Goal: Find contact information: Find contact information

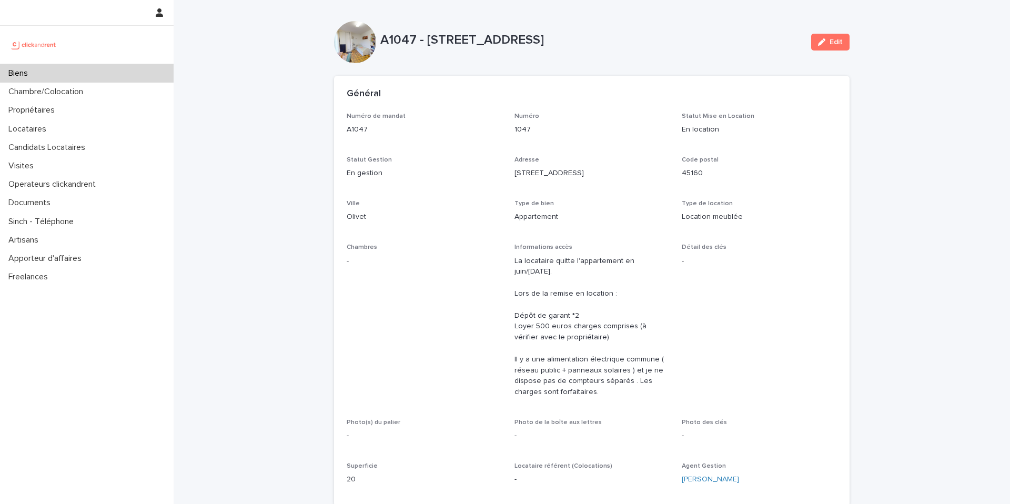
click at [77, 78] on div "Biens" at bounding box center [87, 73] width 174 height 18
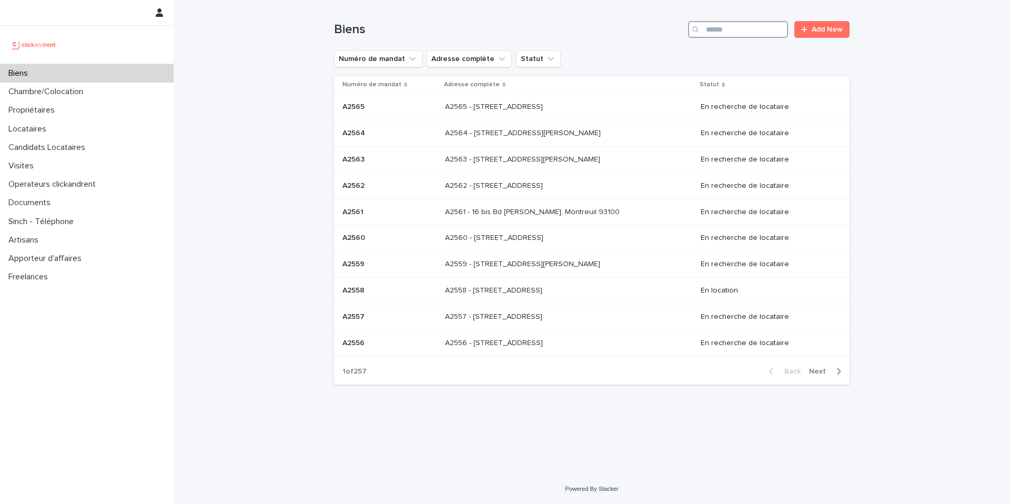
click at [727, 23] on input "Search" at bounding box center [738, 29] width 100 height 17
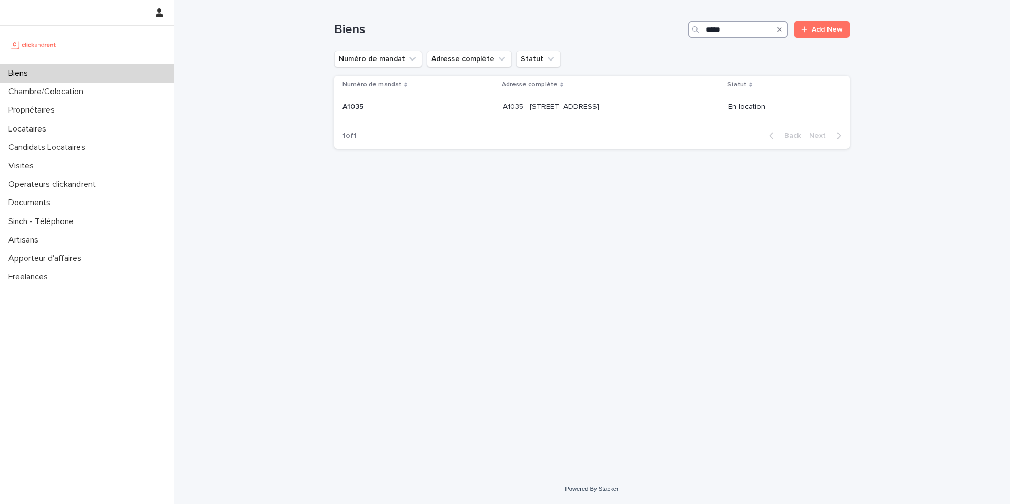
type input "*****"
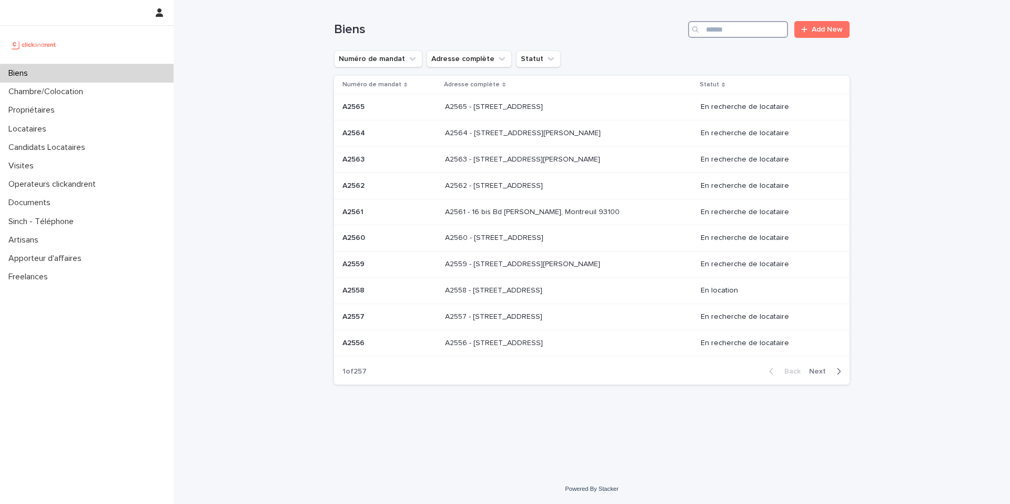
click at [726, 29] on input "Search" at bounding box center [738, 29] width 100 height 17
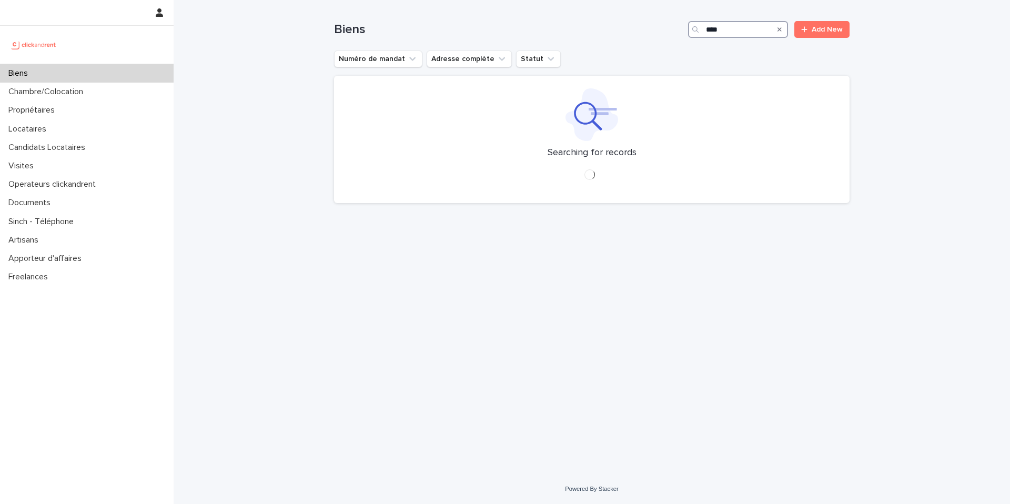
type input "*****"
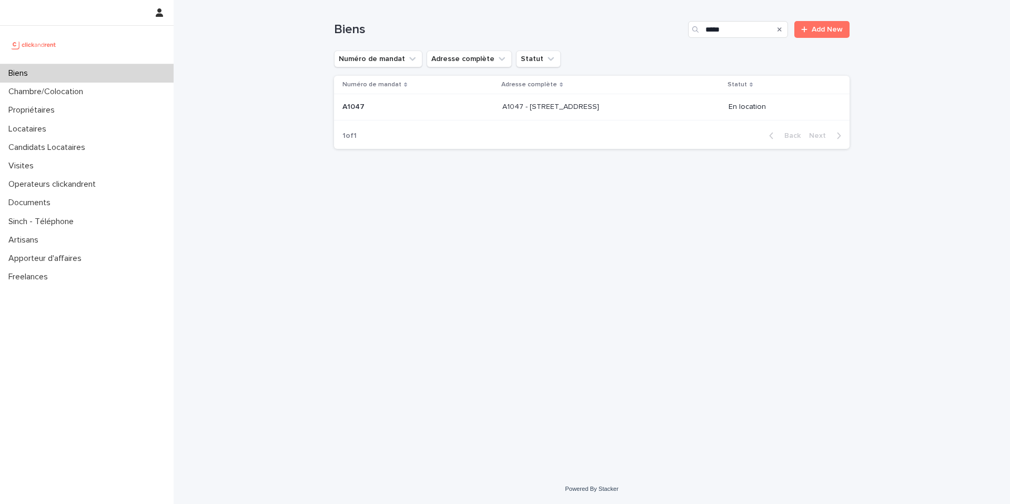
click at [557, 104] on p "A1047 - [STREET_ADDRESS]" at bounding box center [551, 105] width 99 height 11
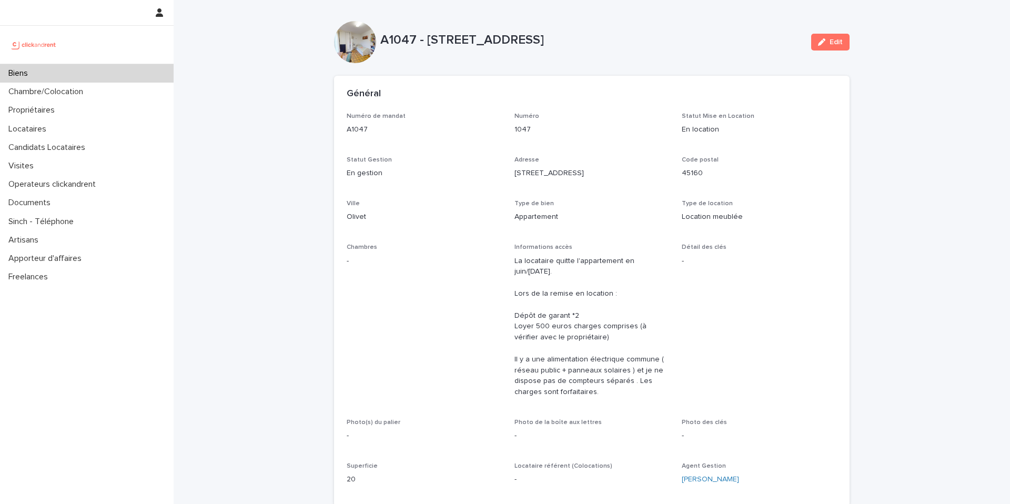
click at [543, 198] on div "Numéro de mandat A1047 Numéro 1047 Statut Mise en Location En location Statut G…" at bounding box center [592, 303] width 490 height 381
click at [548, 228] on div "Type de bien Appartement" at bounding box center [591, 215] width 155 height 31
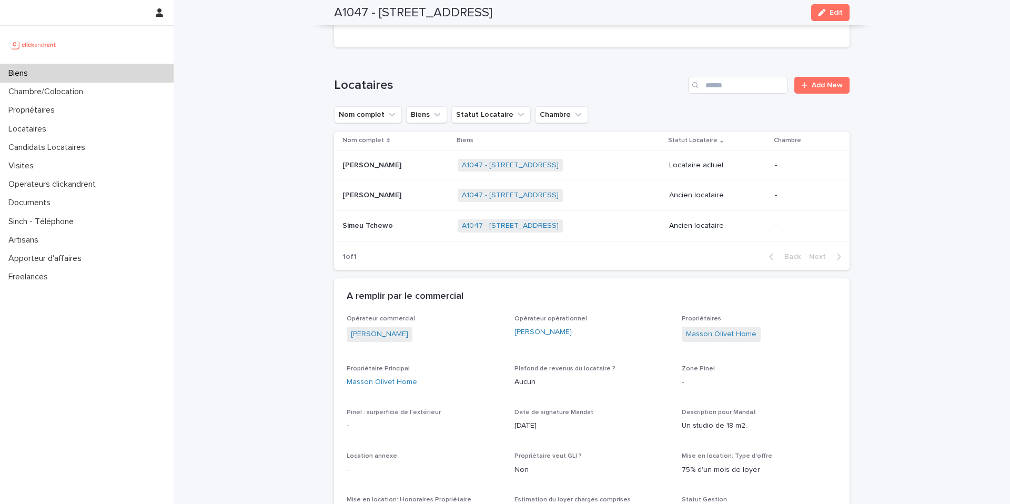
scroll to position [468, 0]
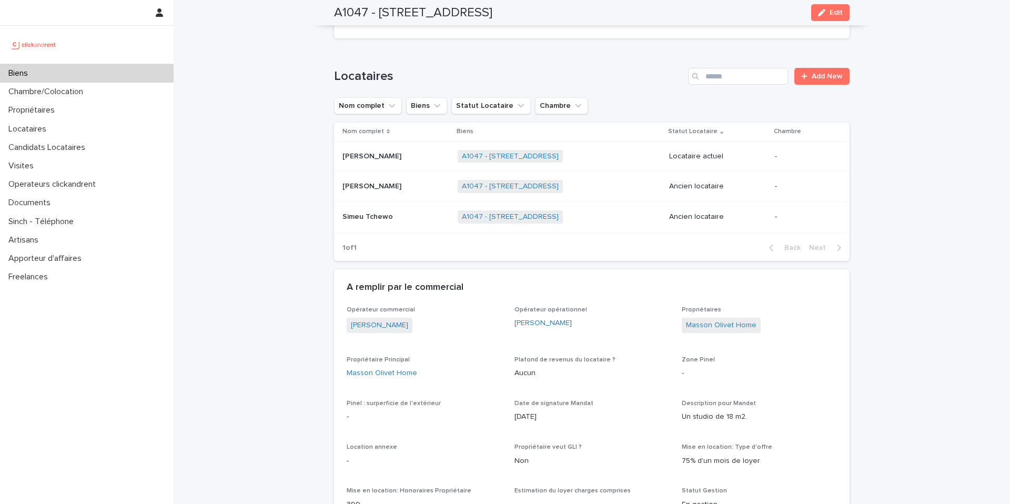
click at [368, 158] on p "[PERSON_NAME]" at bounding box center [372, 155] width 61 height 11
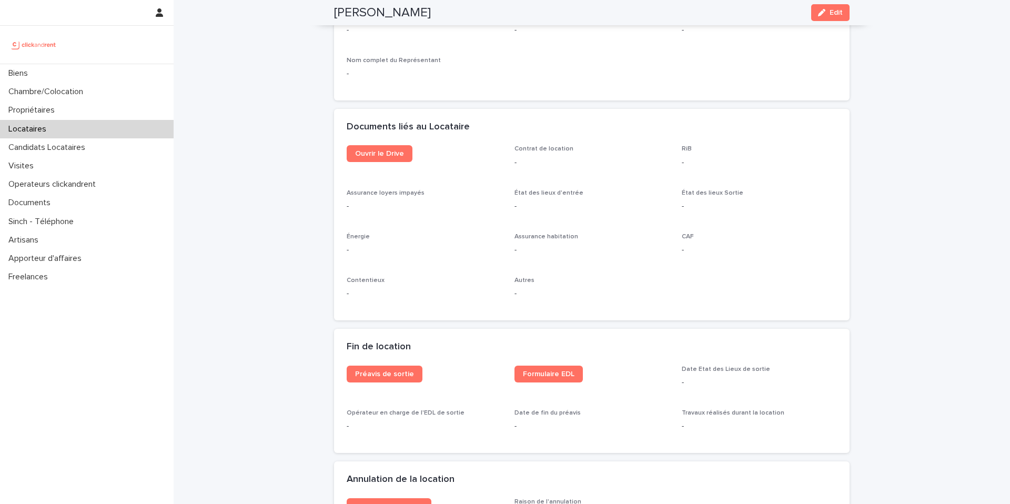
scroll to position [1063, 0]
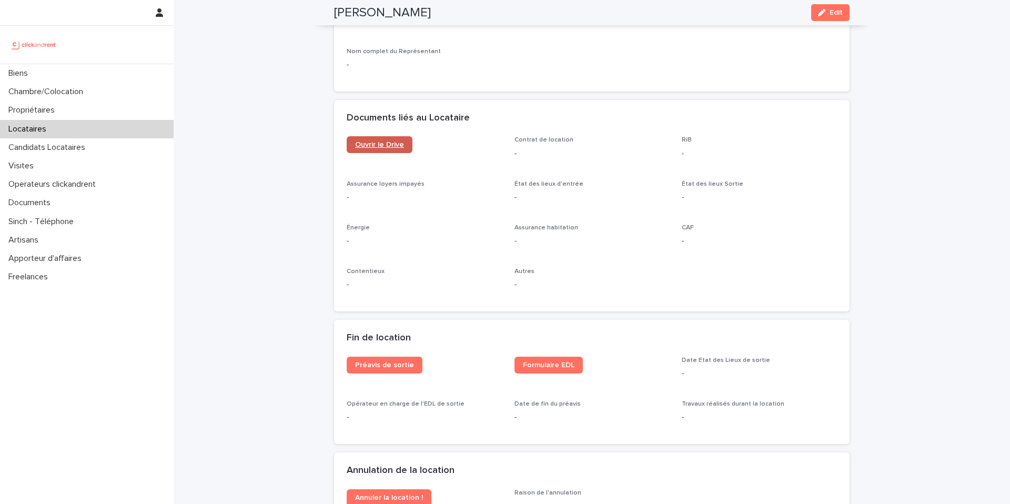
click at [378, 144] on span "Ouvrir le Drive" at bounding box center [379, 144] width 49 height 7
click at [54, 116] on div "Propriétaires" at bounding box center [87, 110] width 174 height 18
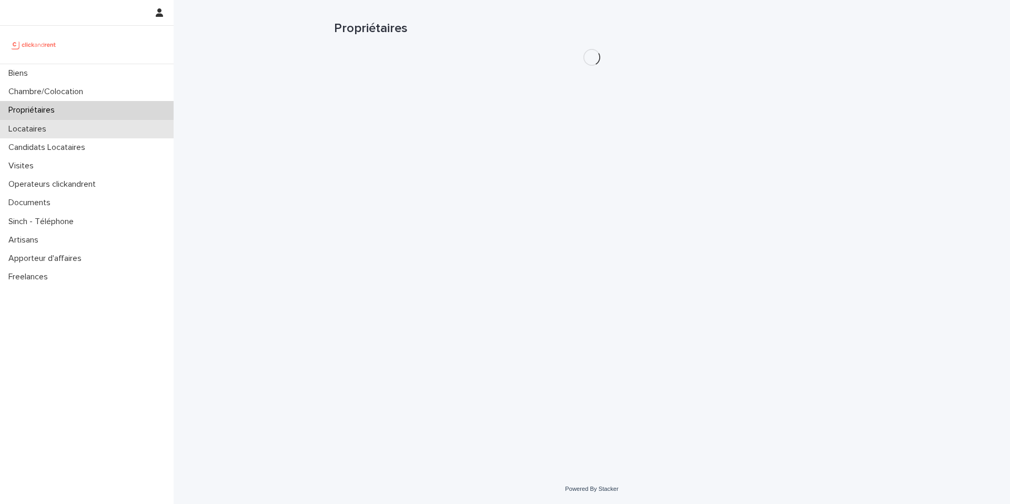
click at [55, 134] on div "Locataires" at bounding box center [87, 129] width 174 height 18
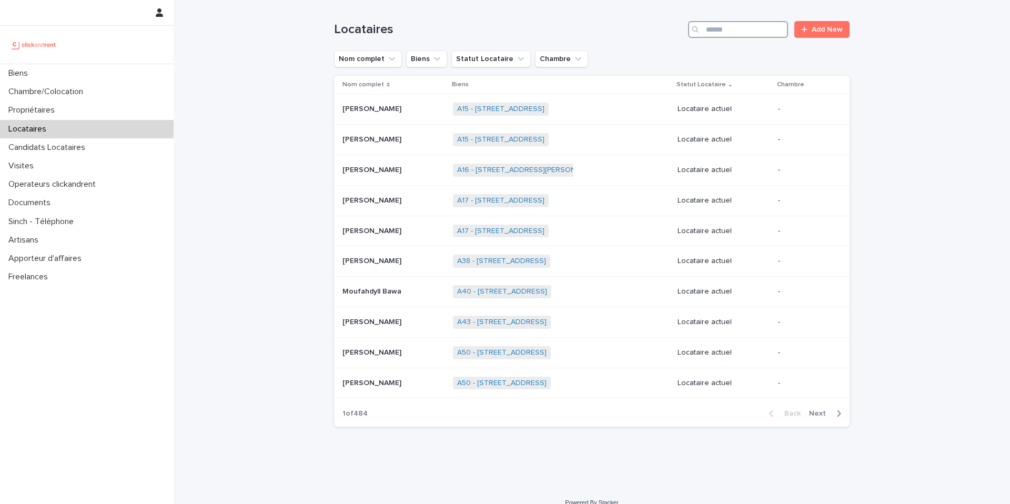
click at [724, 27] on input "Search" at bounding box center [738, 29] width 100 height 17
paste input "**********"
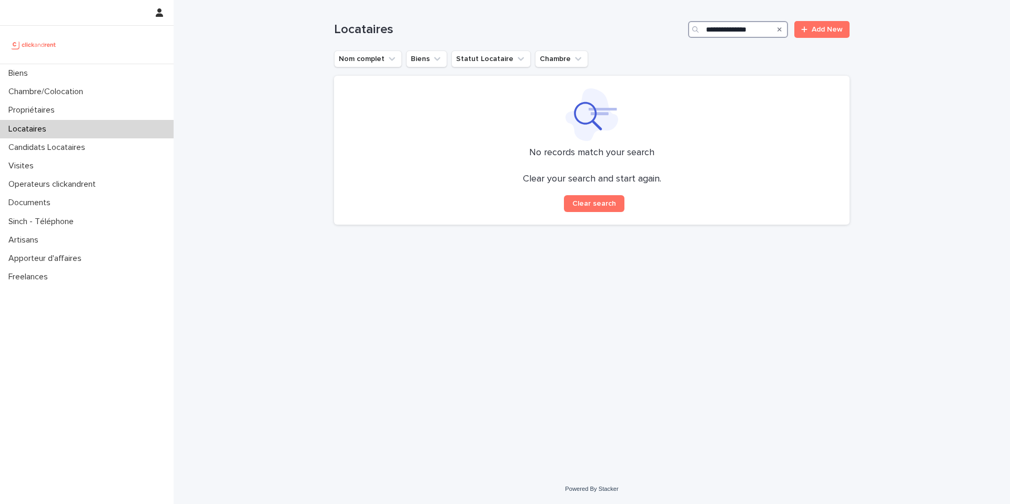
click at [731, 30] on input "**********" at bounding box center [738, 29] width 100 height 17
drag, startPoint x: 733, startPoint y: 30, endPoint x: 695, endPoint y: 31, distance: 37.9
click at [695, 31] on div "**********" at bounding box center [738, 29] width 100 height 17
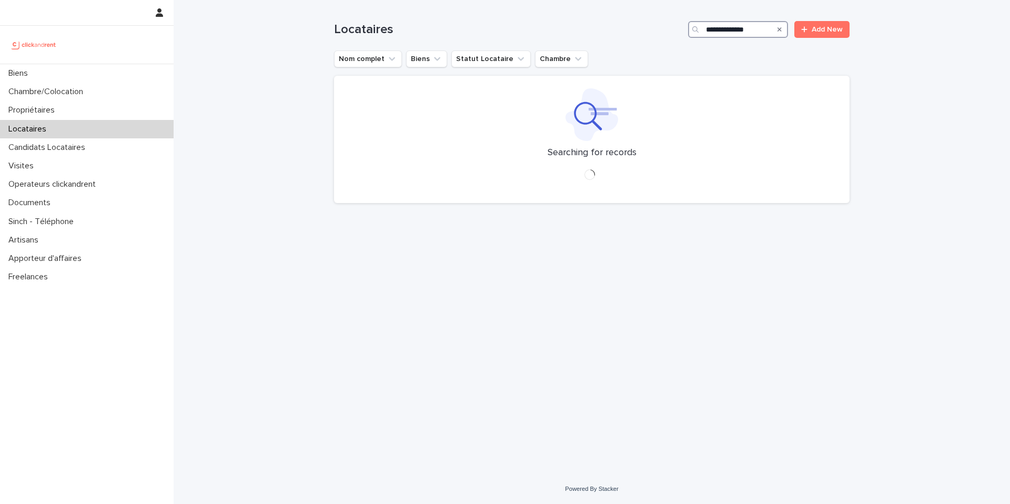
type input "**********"
click at [683, 288] on div "**********" at bounding box center [592, 224] width 526 height 448
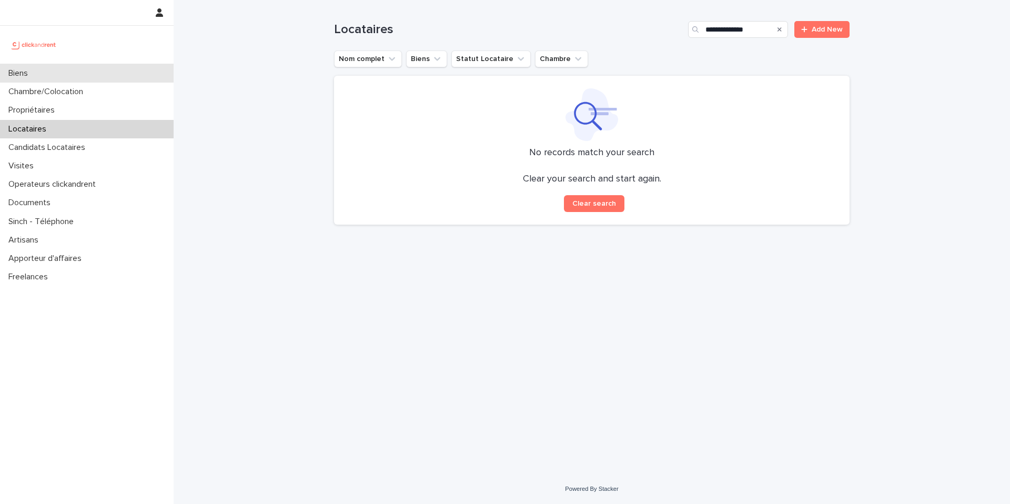
click at [43, 76] on div "Biens" at bounding box center [87, 73] width 174 height 18
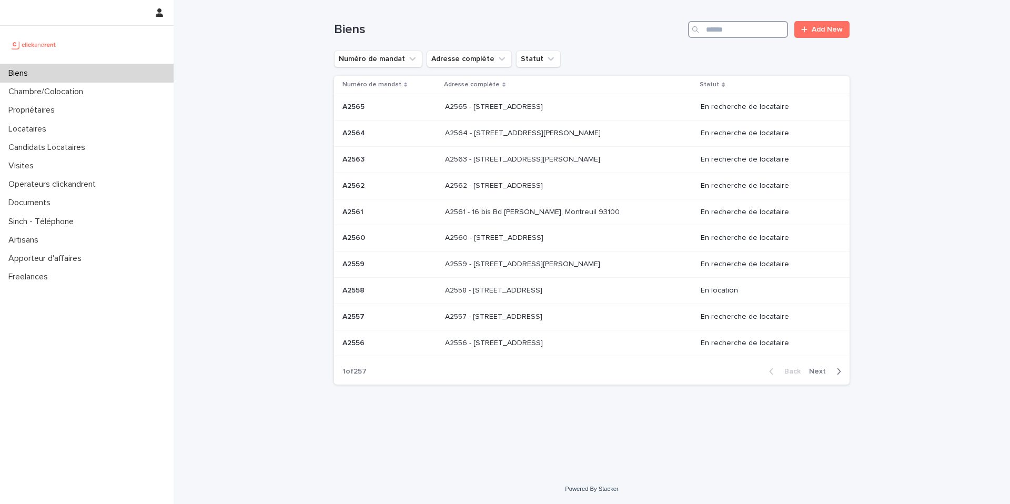
click at [712, 35] on input "Search" at bounding box center [738, 29] width 100 height 17
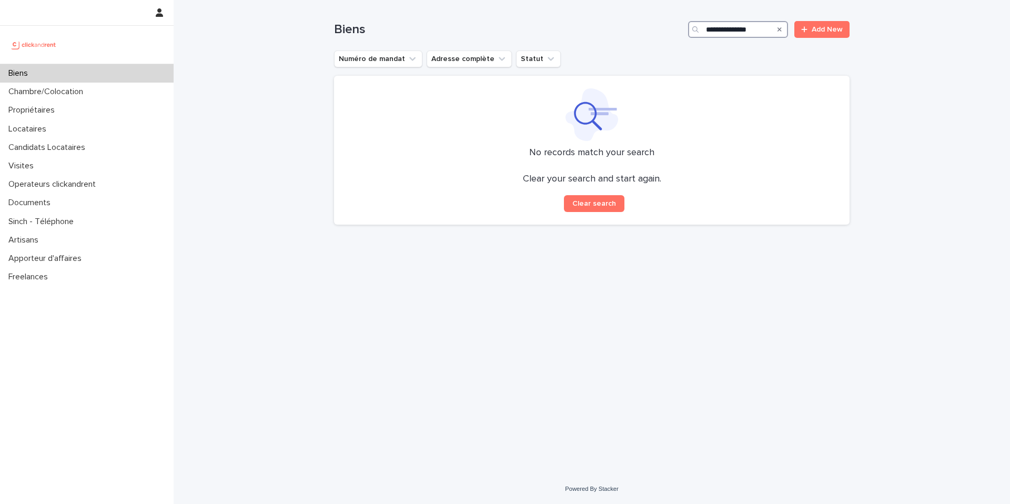
type input "**********"
click at [40, 127] on p "Locataires" at bounding box center [29, 129] width 50 height 10
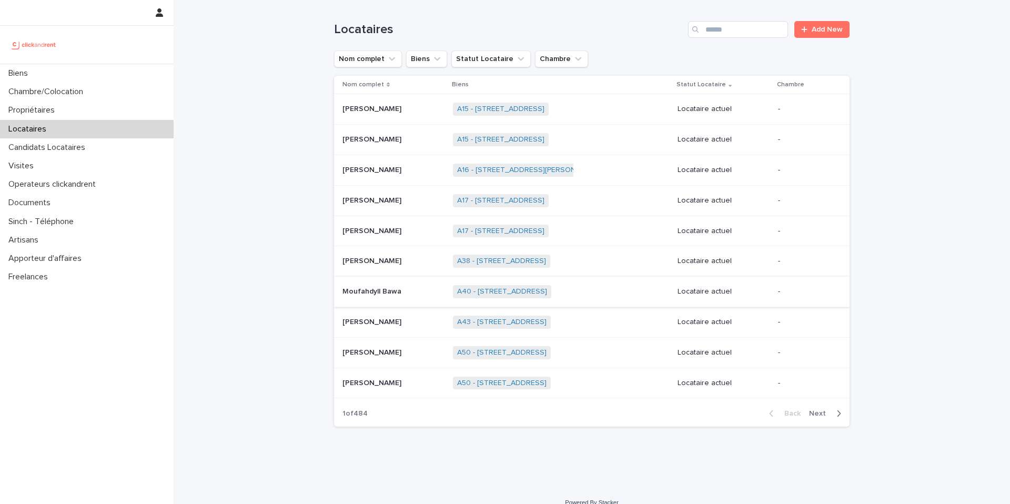
scroll to position [14, 0]
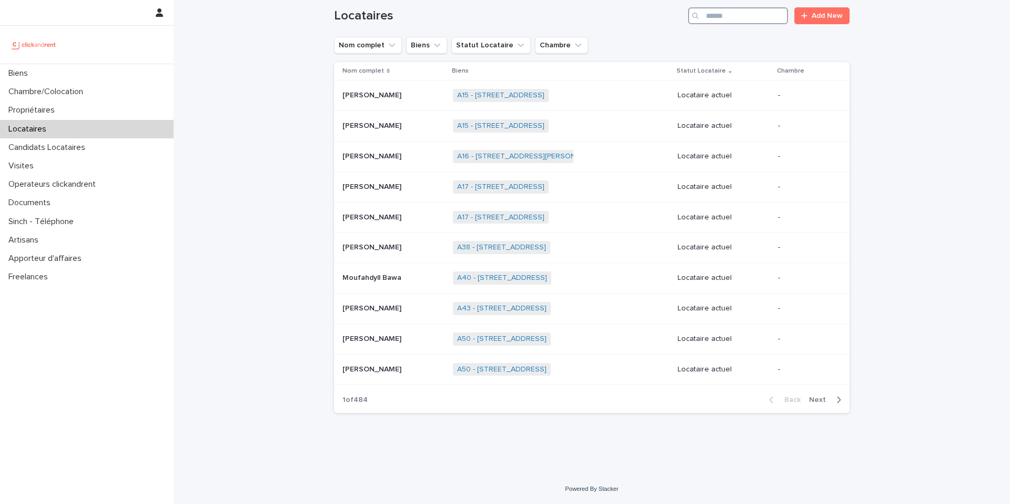
click at [722, 18] on input "Search" at bounding box center [738, 15] width 100 height 17
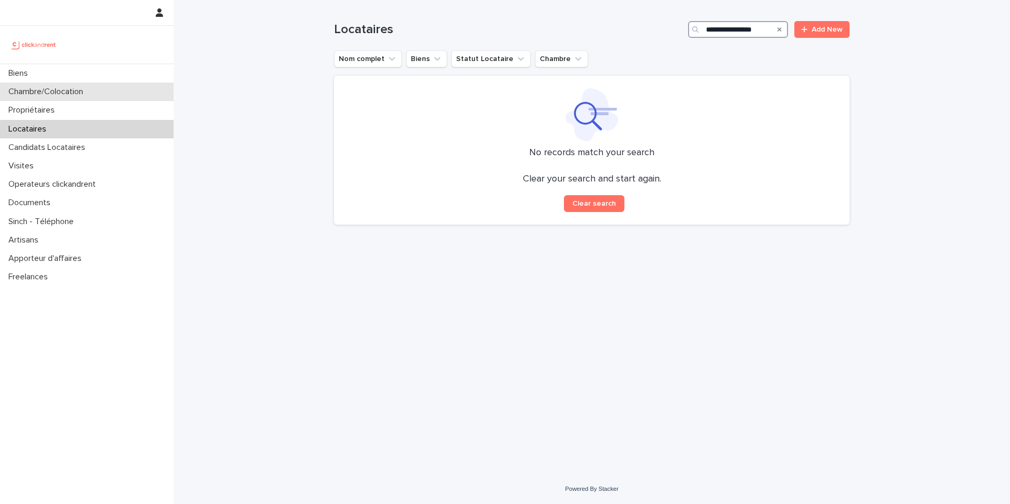
type input "**********"
click at [59, 100] on div "Chambre/Colocation" at bounding box center [87, 92] width 174 height 18
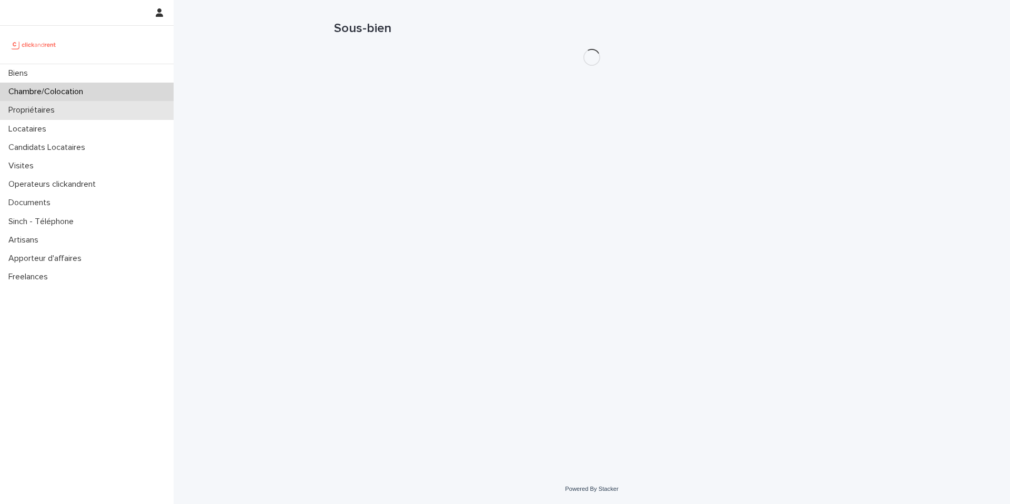
click at [57, 114] on p "Propriétaires" at bounding box center [33, 110] width 59 height 10
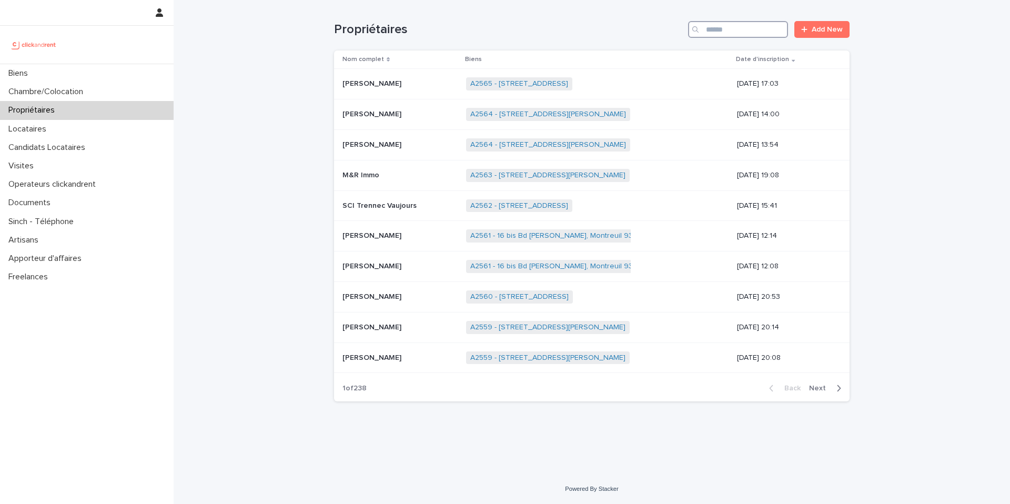
click at [758, 29] on input "Search" at bounding box center [738, 29] width 100 height 17
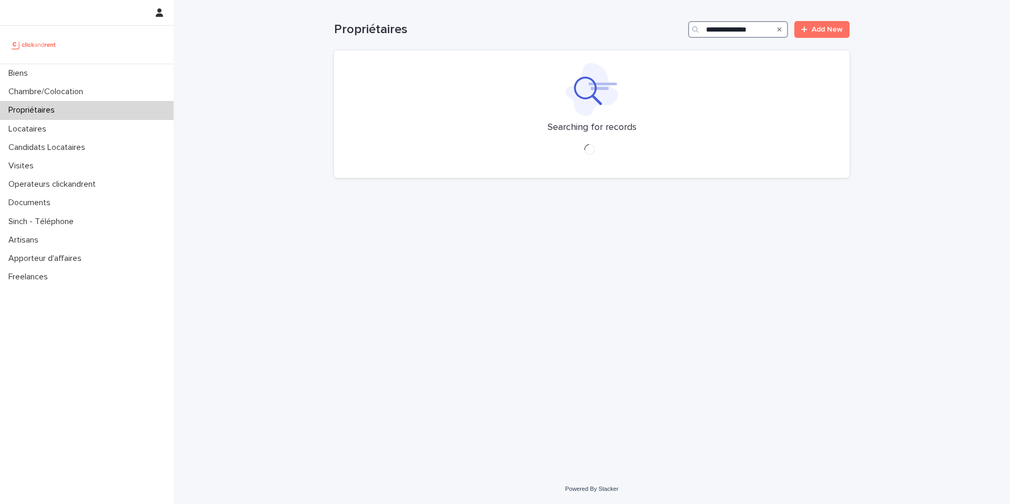
type input "**********"
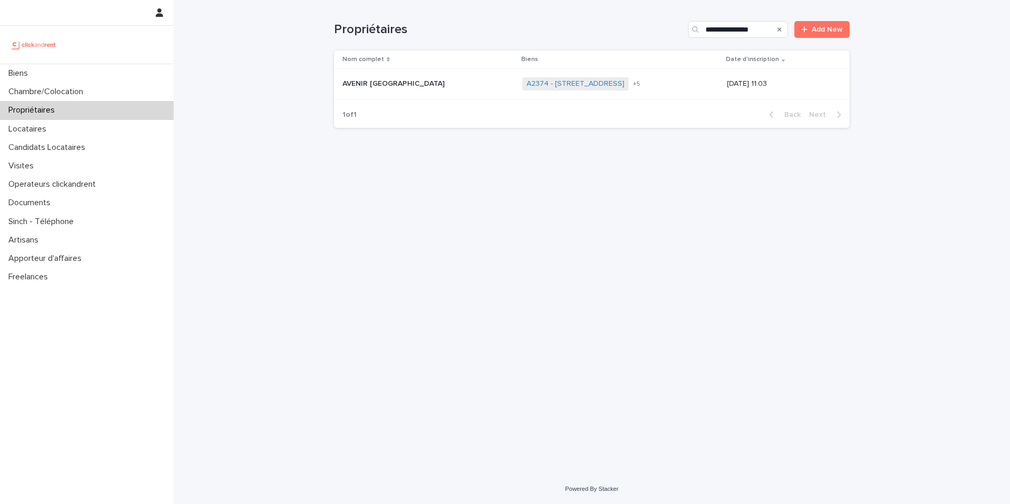
click at [368, 85] on p "AVENIR [GEOGRAPHIC_DATA]" at bounding box center [394, 82] width 104 height 11
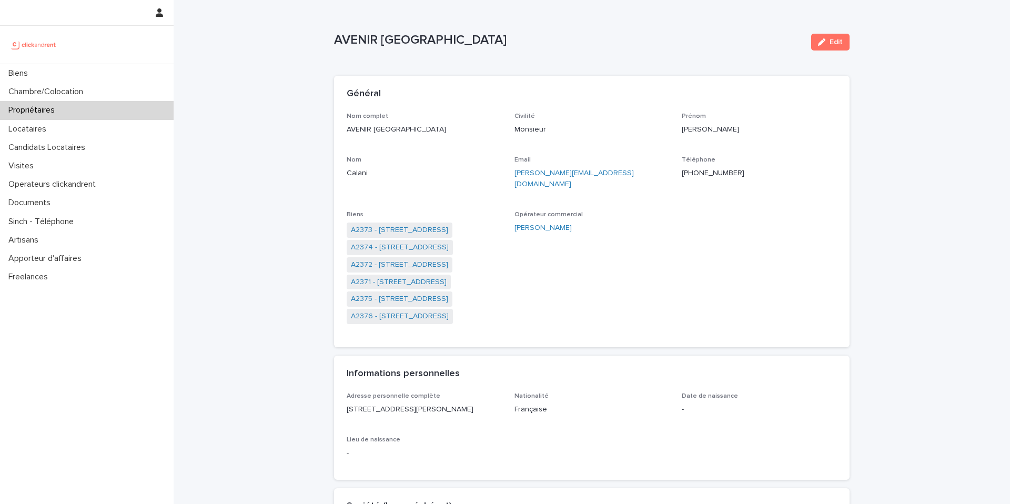
click at [446, 179] on div "[PERSON_NAME]" at bounding box center [424, 171] width 155 height 31
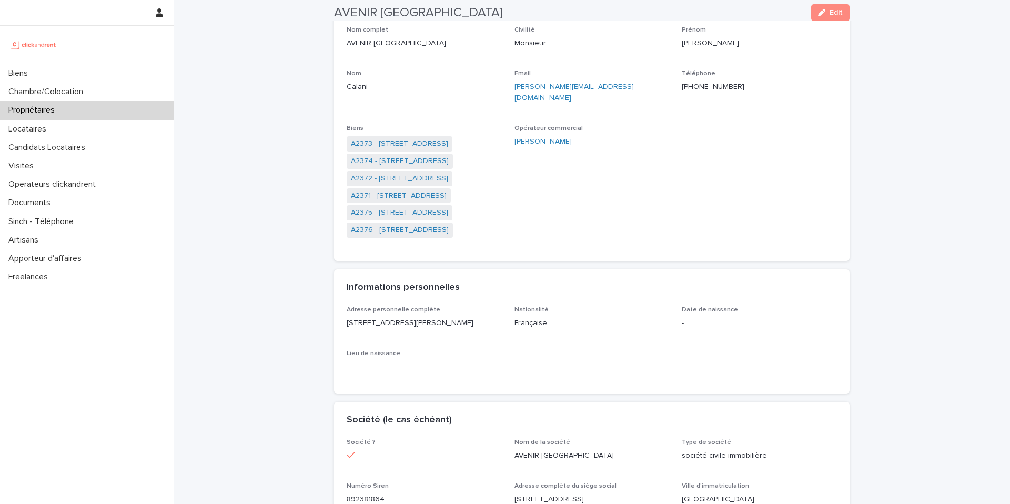
scroll to position [96, 0]
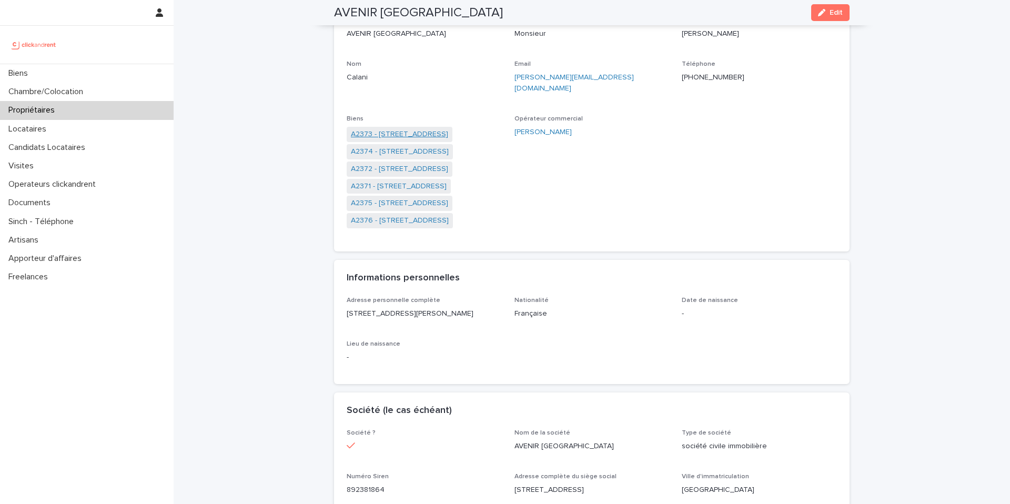
click at [398, 129] on link "A2373 - [STREET_ADDRESS]" at bounding box center [399, 134] width 97 height 11
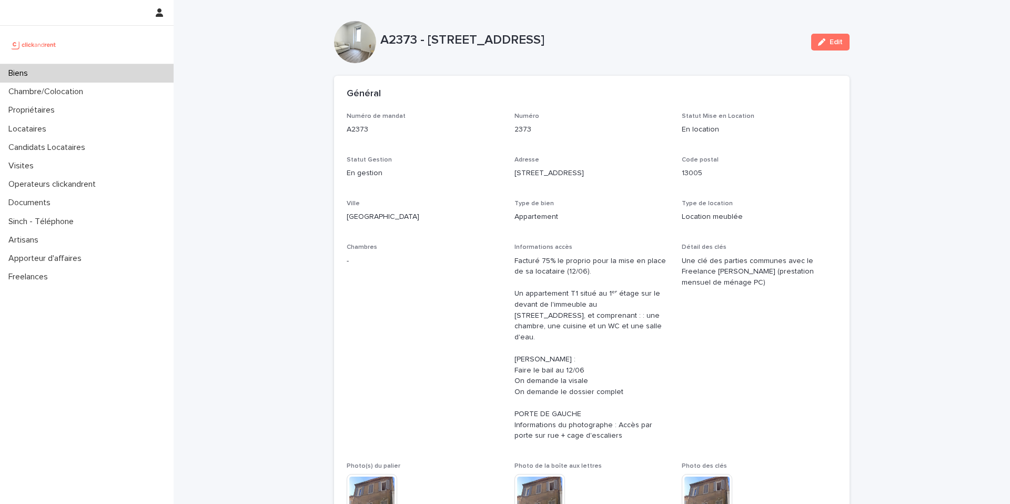
click at [456, 280] on span "Chambres -" at bounding box center [424, 346] width 155 height 206
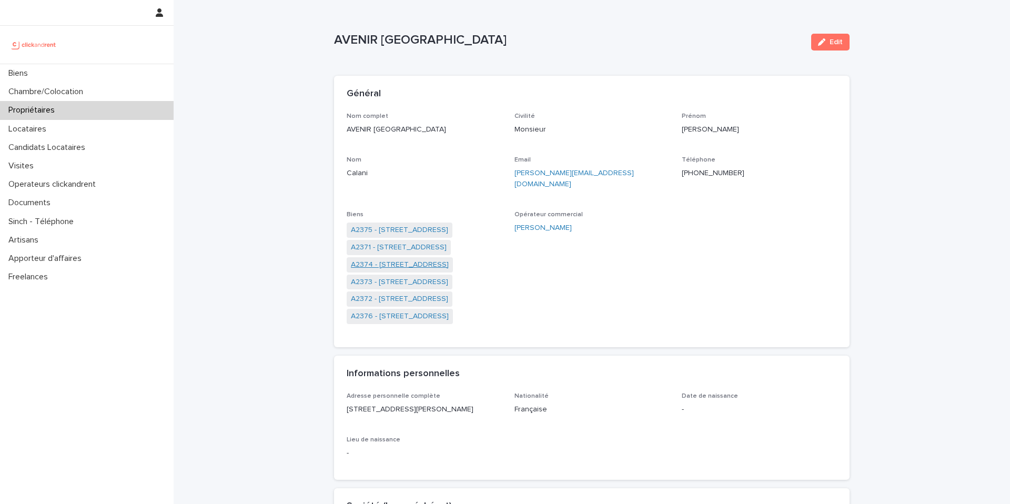
click at [389, 259] on link "A2374 - [STREET_ADDRESS]" at bounding box center [400, 264] width 98 height 11
click at [383, 311] on link "A2375 - [STREET_ADDRESS]" at bounding box center [399, 316] width 97 height 11
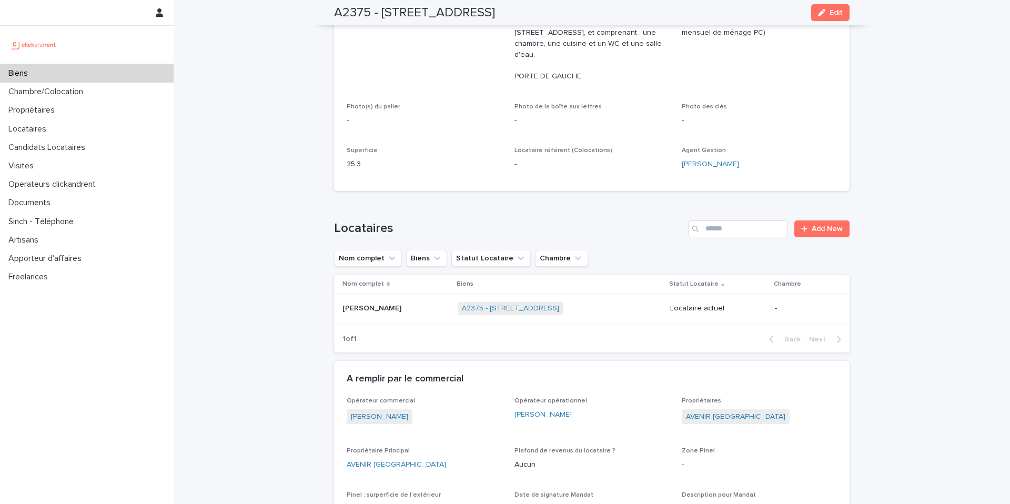
scroll to position [251, 0]
click at [389, 300] on p "[PERSON_NAME]" at bounding box center [372, 305] width 61 height 11
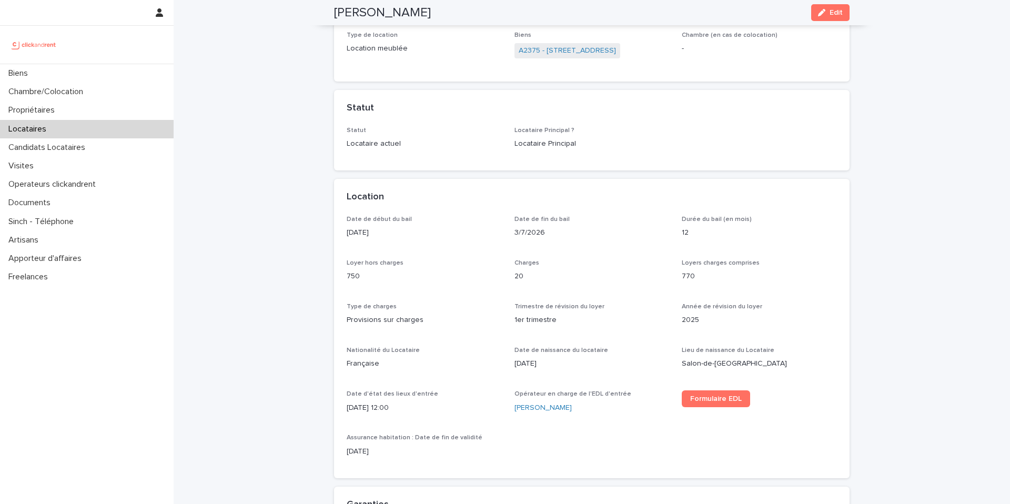
scroll to position [167, 0]
click at [564, 54] on link "A2375 - [STREET_ADDRESS]" at bounding box center [567, 51] width 97 height 11
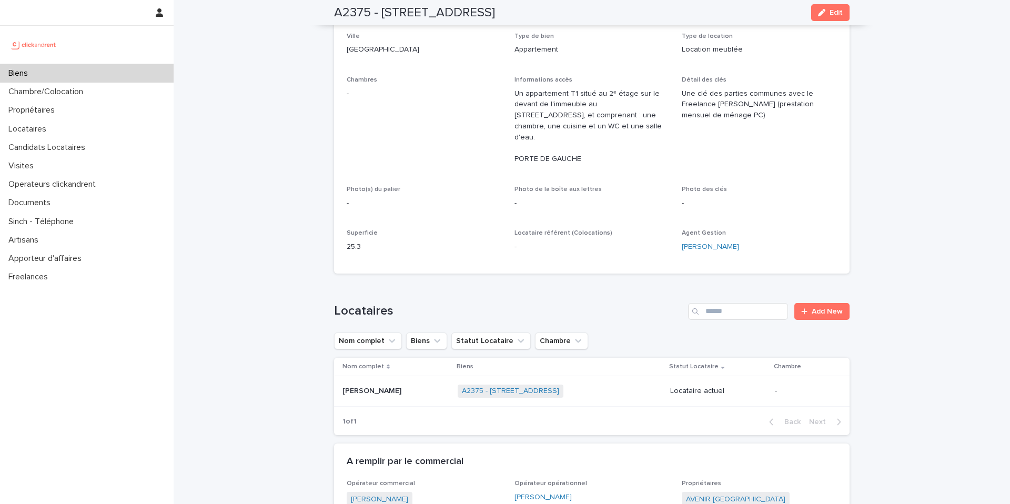
click at [366, 384] on p "[PERSON_NAME]" at bounding box center [372, 389] width 61 height 11
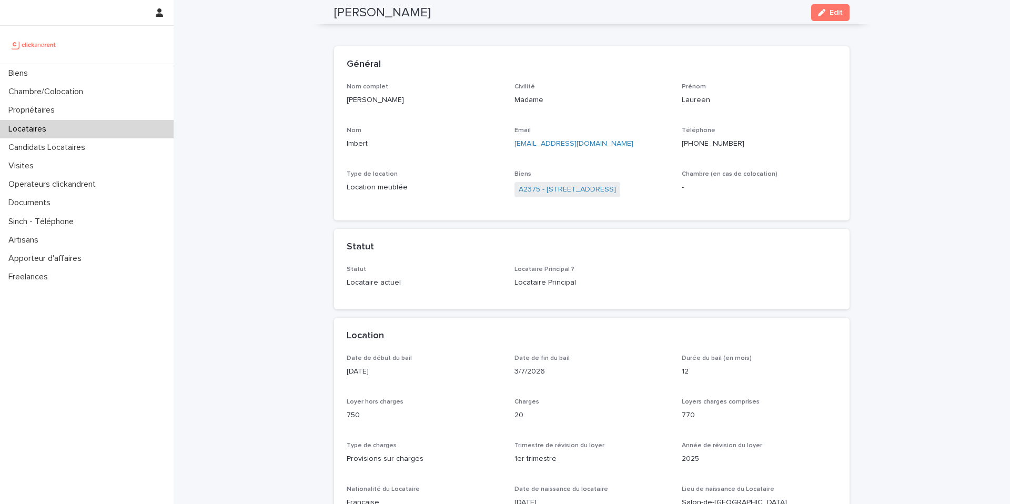
scroll to position [18, 0]
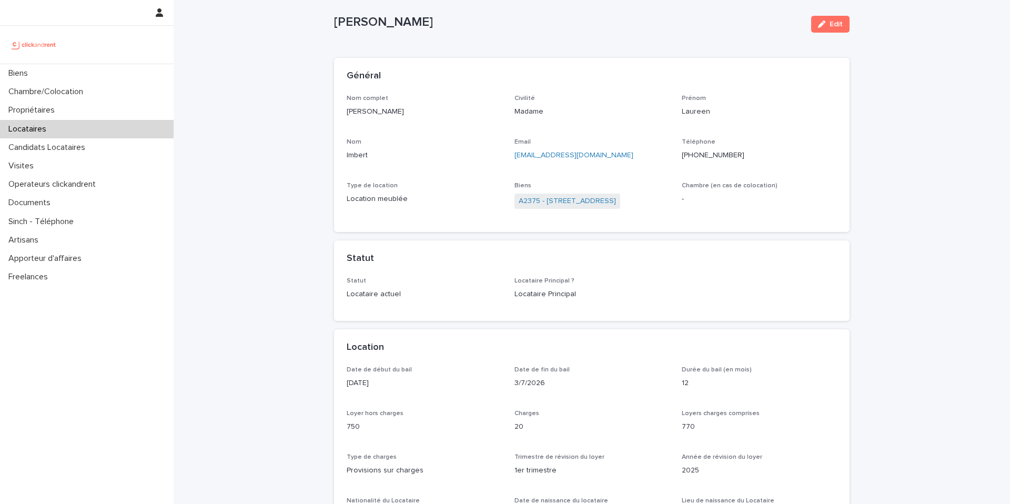
click at [726, 156] on p "[PHONE_NUMBER]" at bounding box center [759, 155] width 155 height 11
copy p "[PHONE_NUMBER]"
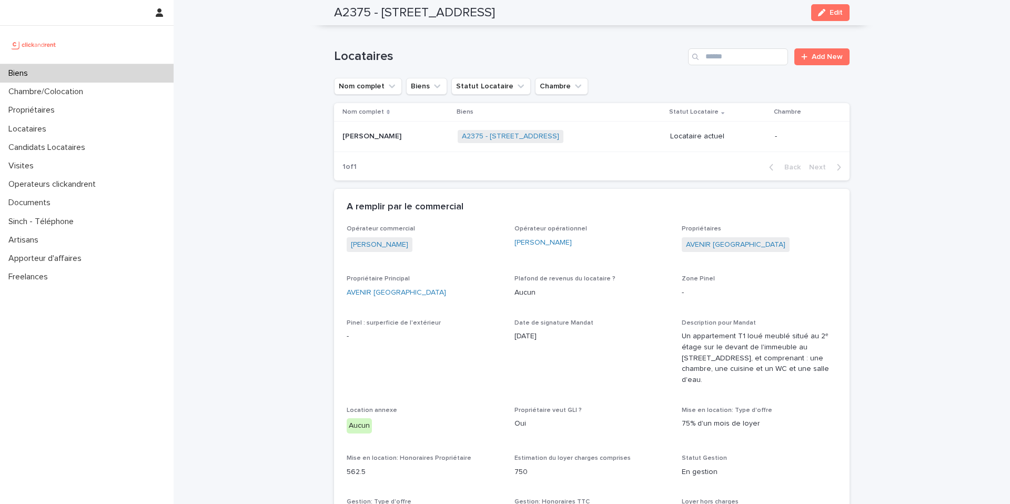
scroll to position [420, 0]
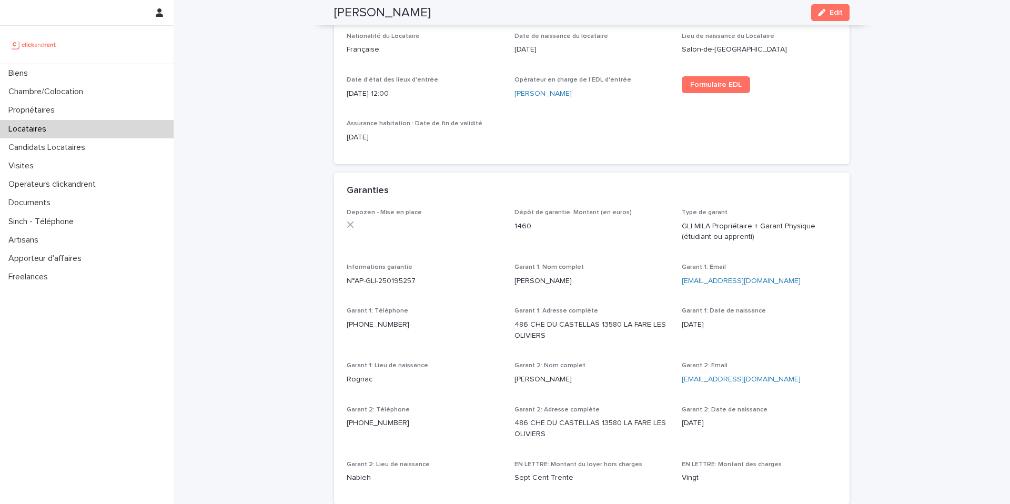
scroll to position [479, 0]
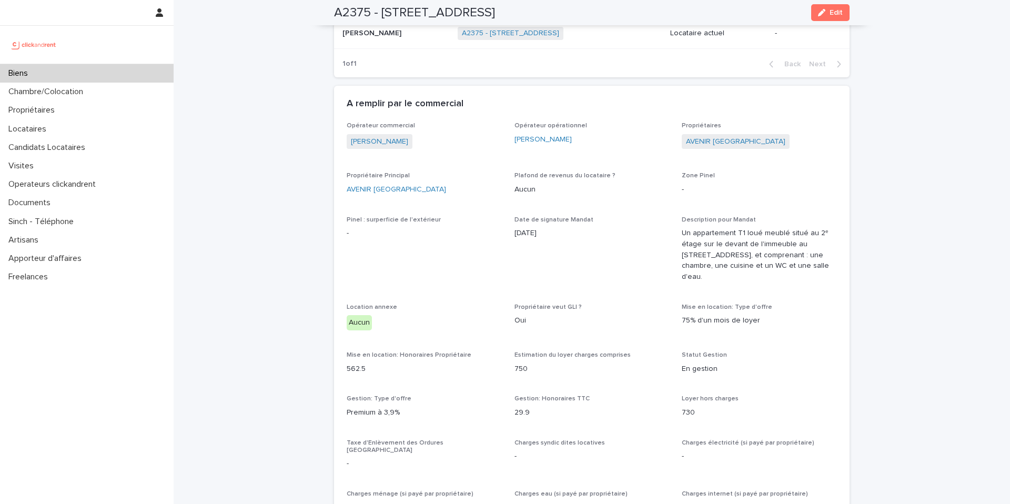
scroll to position [520, 0]
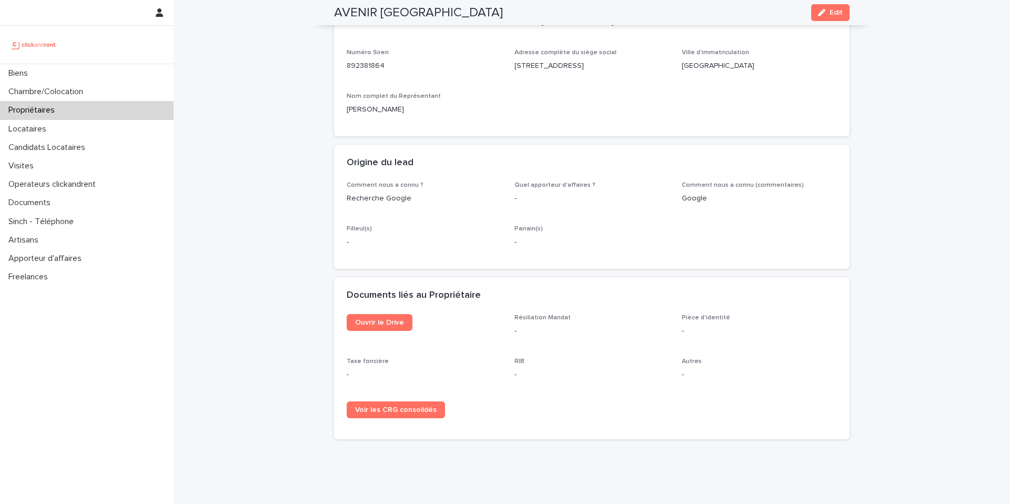
scroll to position [164, 0]
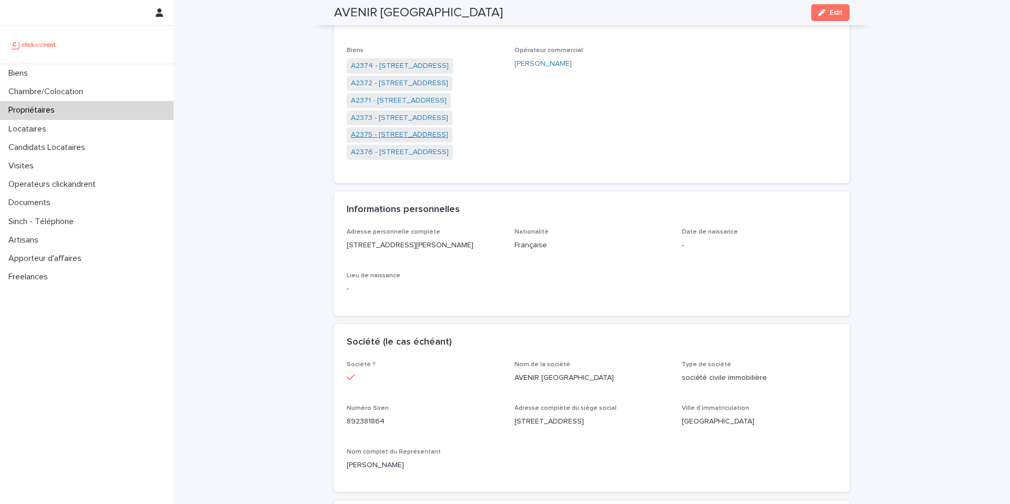
click at [382, 129] on link "A2375 - [STREET_ADDRESS]" at bounding box center [399, 134] width 97 height 11
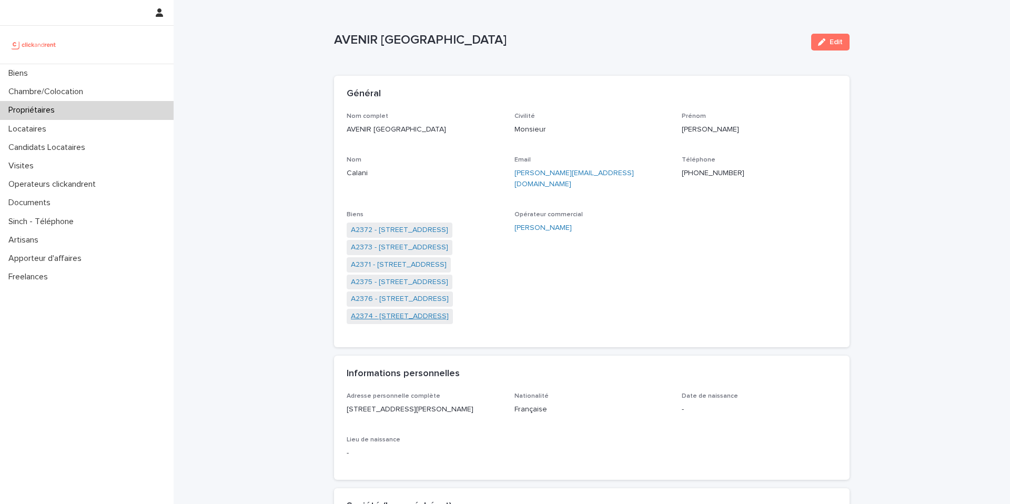
click at [391, 311] on link "A2374 - [STREET_ADDRESS]" at bounding box center [400, 316] width 98 height 11
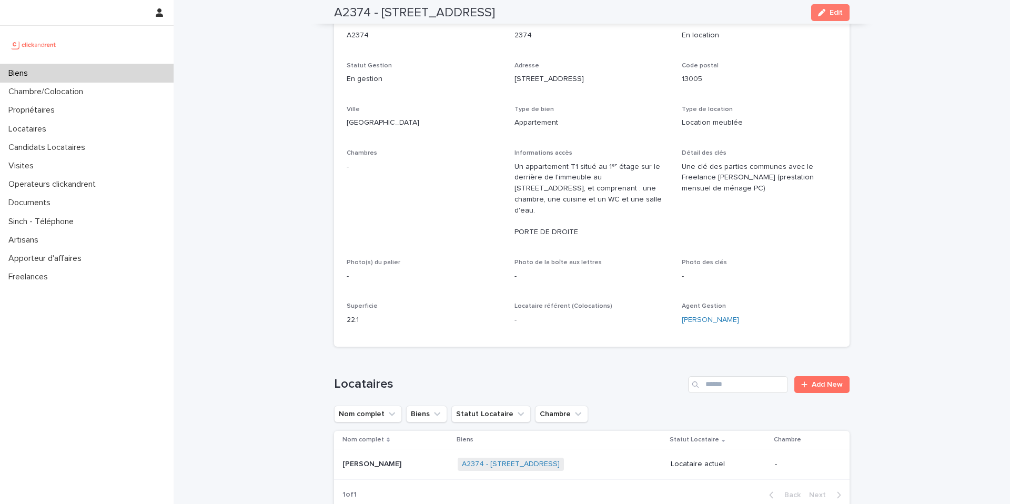
scroll to position [4, 0]
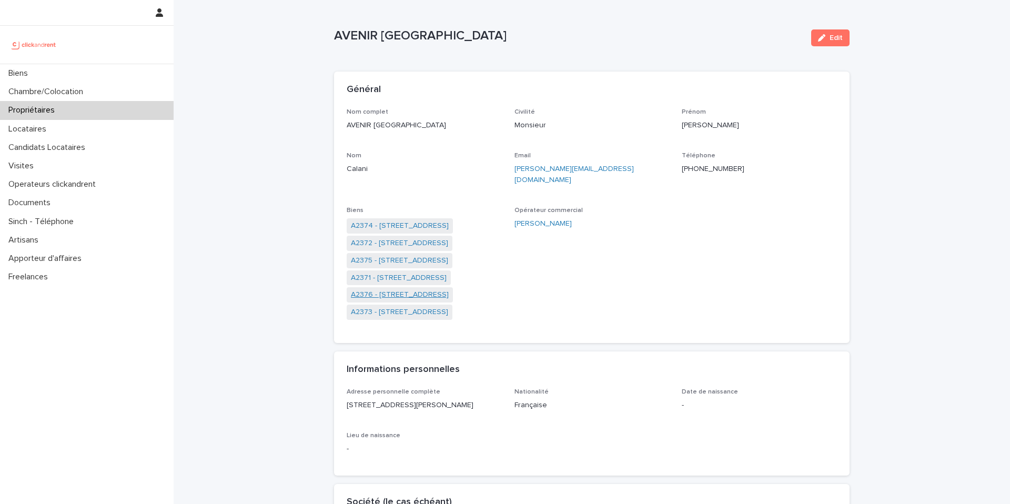
click at [399, 289] on link "A2376 - [STREET_ADDRESS]" at bounding box center [400, 294] width 98 height 11
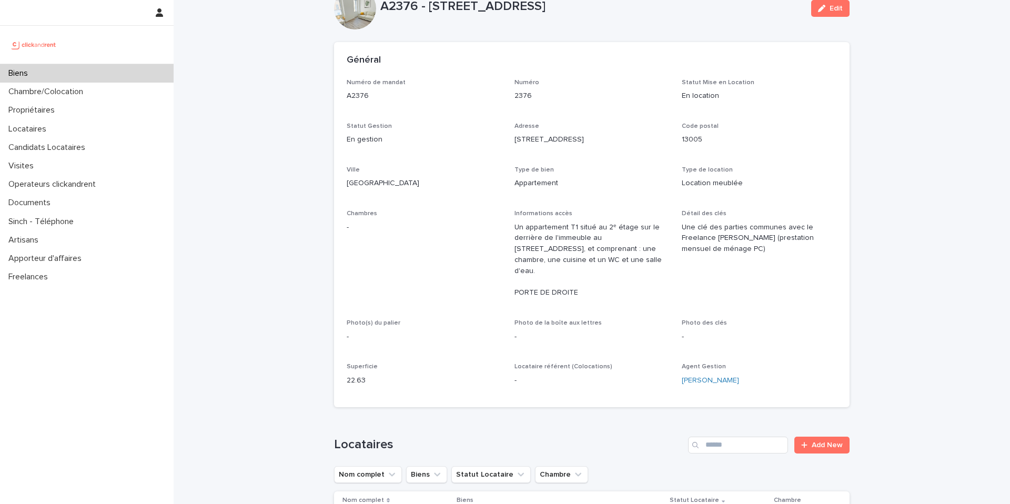
scroll to position [33, 0]
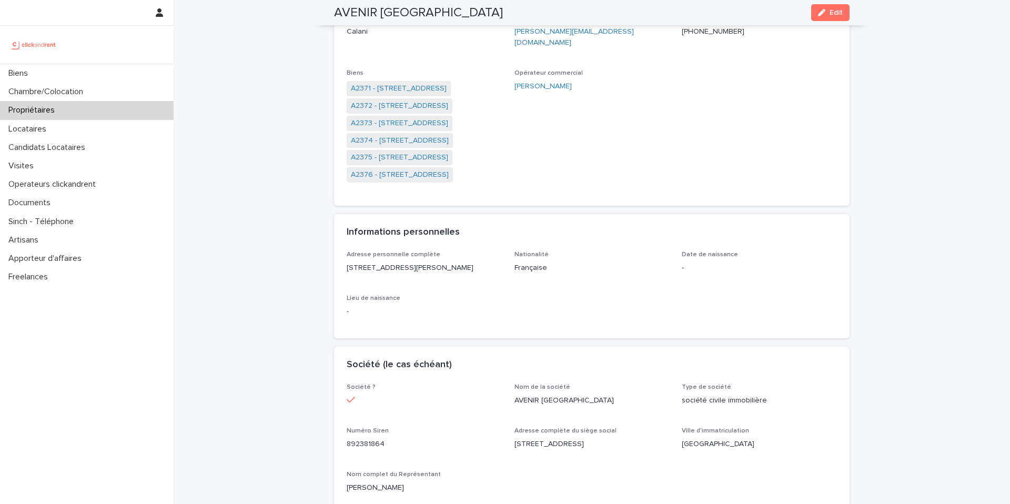
scroll to position [125, 0]
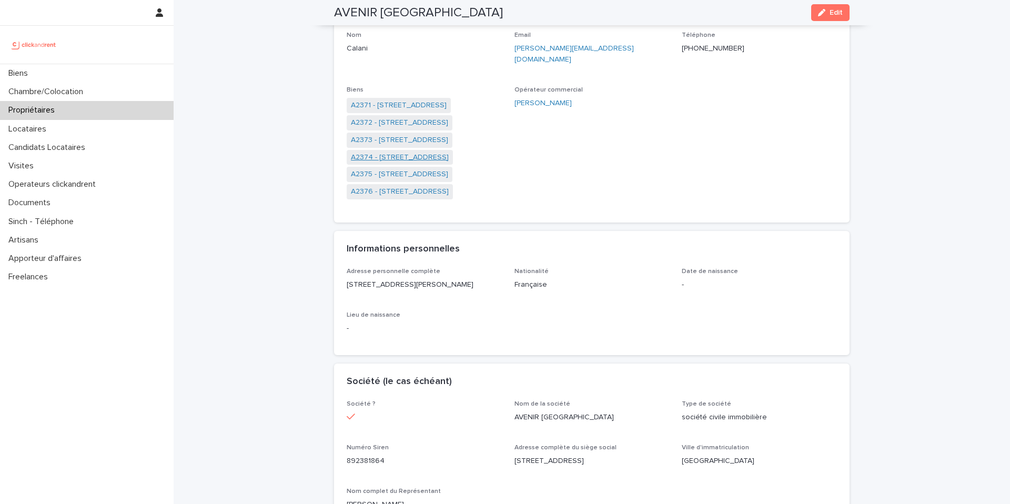
click at [390, 152] on link "A2374 - [STREET_ADDRESS]" at bounding box center [400, 157] width 98 height 11
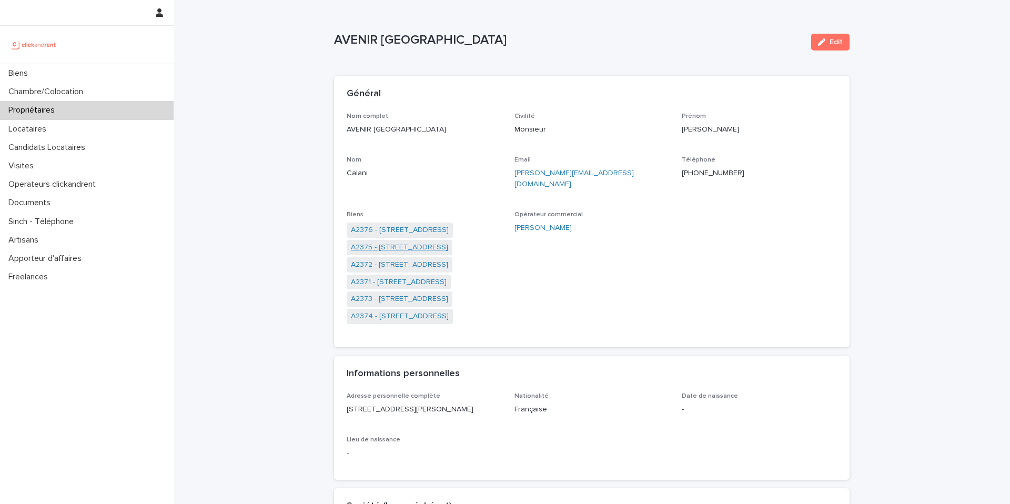
click at [398, 242] on link "A2375 - [STREET_ADDRESS]" at bounding box center [399, 247] width 97 height 11
click at [395, 293] on link "A2376 - [STREET_ADDRESS]" at bounding box center [400, 298] width 98 height 11
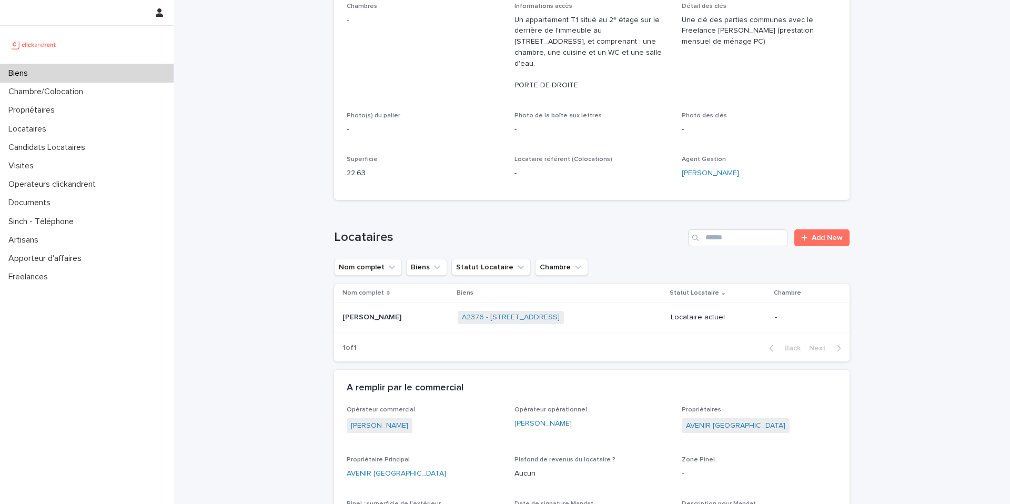
scroll to position [323, 0]
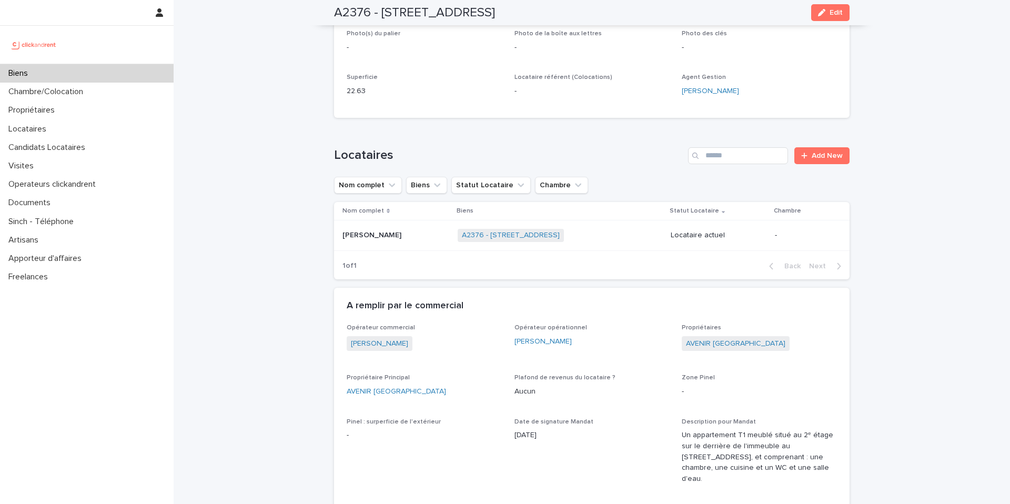
click at [418, 231] on p at bounding box center [395, 235] width 107 height 9
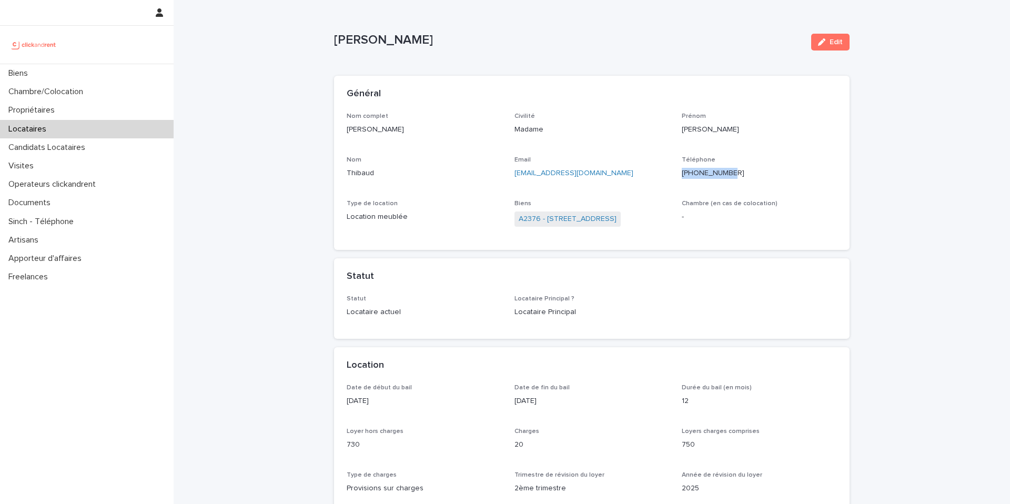
drag, startPoint x: 736, startPoint y: 172, endPoint x: 683, endPoint y: 175, distance: 53.2
click at [683, 175] on p "[PHONE_NUMBER]" at bounding box center [759, 173] width 155 height 11
copy p "[PHONE_NUMBER]"
click at [582, 220] on link "A2376 - [STREET_ADDRESS]" at bounding box center [568, 219] width 98 height 11
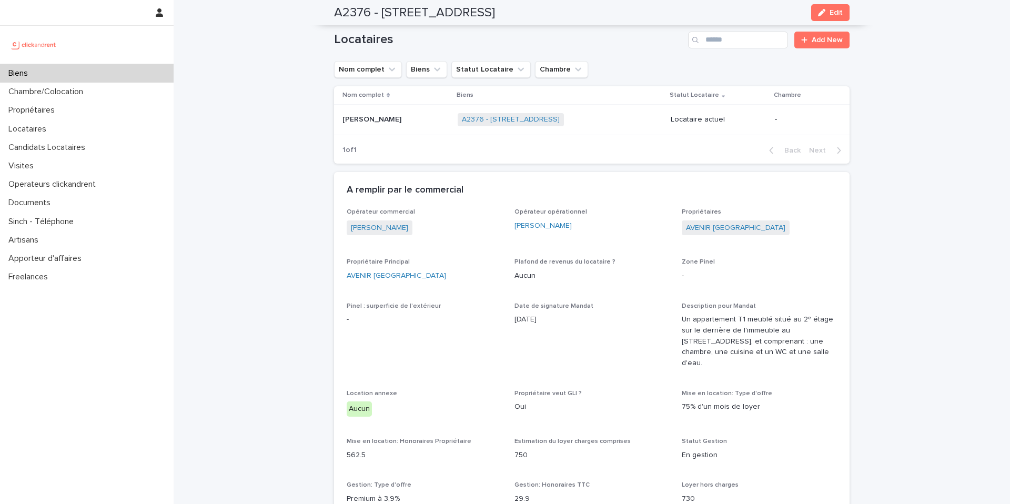
scroll to position [438, 0]
click at [575, 69] on div "Locataires Add New Nom complet Biens Statut Locataire Chambre Nom complet Biens…" at bounding box center [591, 98] width 515 height 132
click at [719, 223] on link "AVENIR [GEOGRAPHIC_DATA]" at bounding box center [735, 228] width 99 height 11
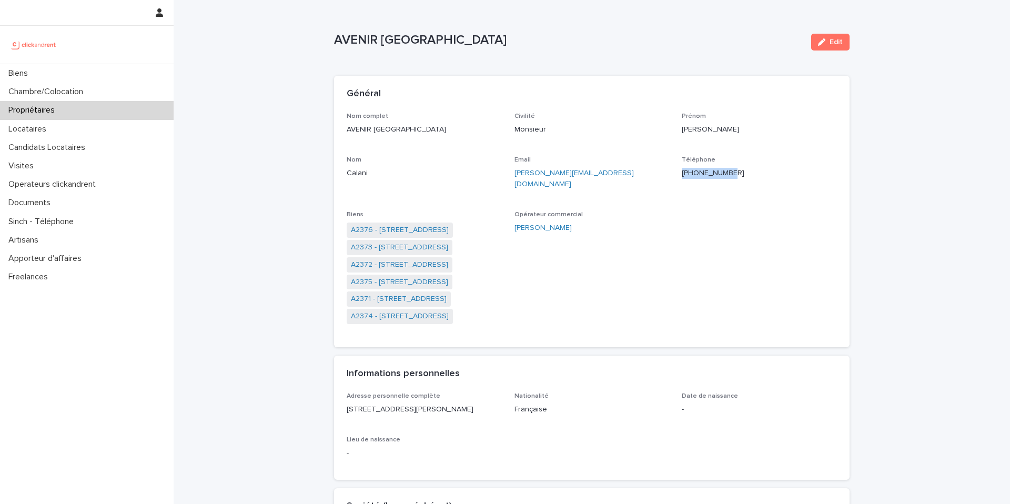
drag, startPoint x: 679, startPoint y: 173, endPoint x: 768, endPoint y: 175, distance: 88.4
click at [768, 175] on div "Nom complet AVENIR MARSEILLE Civilité Monsieur Prénom [PERSON_NAME] Email [EMAI…" at bounding box center [592, 224] width 490 height 222
copy p "[PHONE_NUMBER]"
click at [400, 311] on link "A2374 - [STREET_ADDRESS]" at bounding box center [400, 316] width 98 height 11
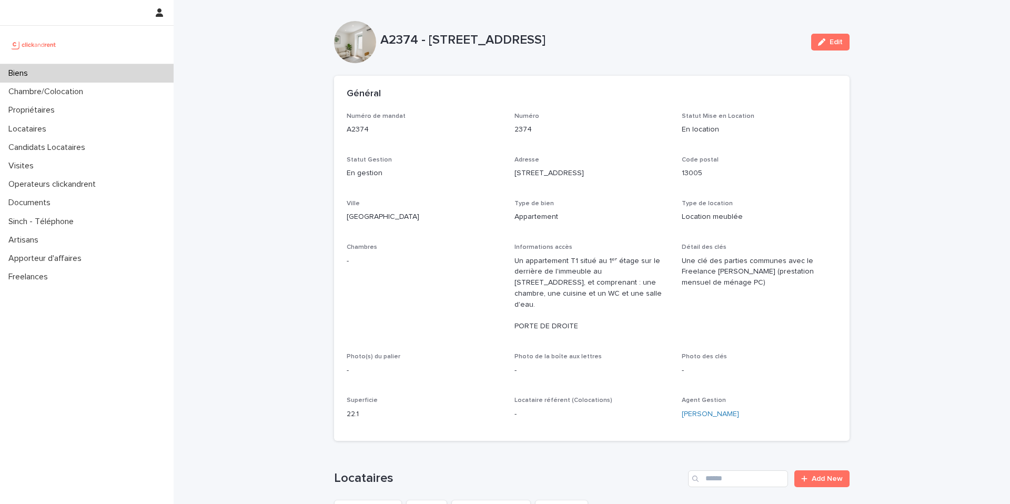
click at [641, 238] on div "Numéro de mandat A2374 Numéro 2374 Statut Mise en Location En location Statut G…" at bounding box center [592, 271] width 490 height 316
click at [497, 269] on div "Chambres -" at bounding box center [424, 258] width 155 height 31
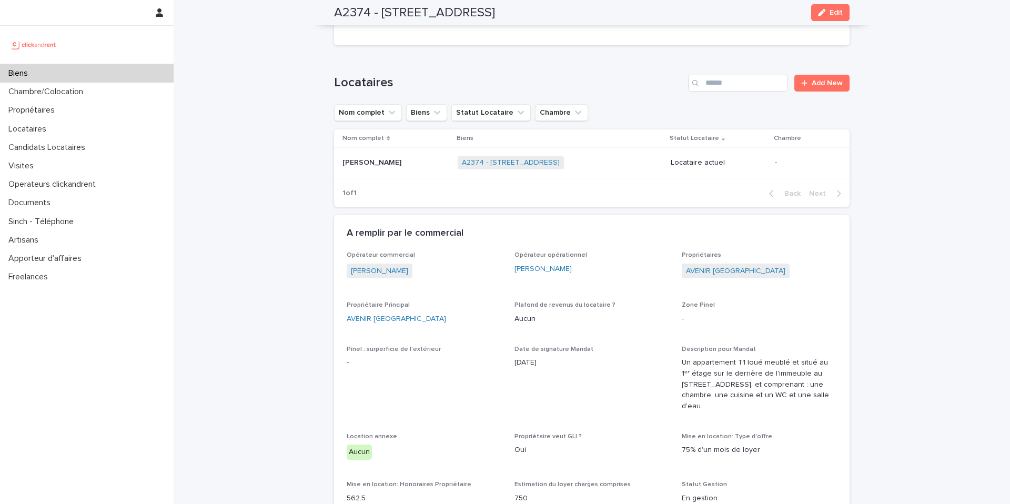
scroll to position [397, 0]
click at [496, 262] on div "[PERSON_NAME]" at bounding box center [424, 270] width 155 height 17
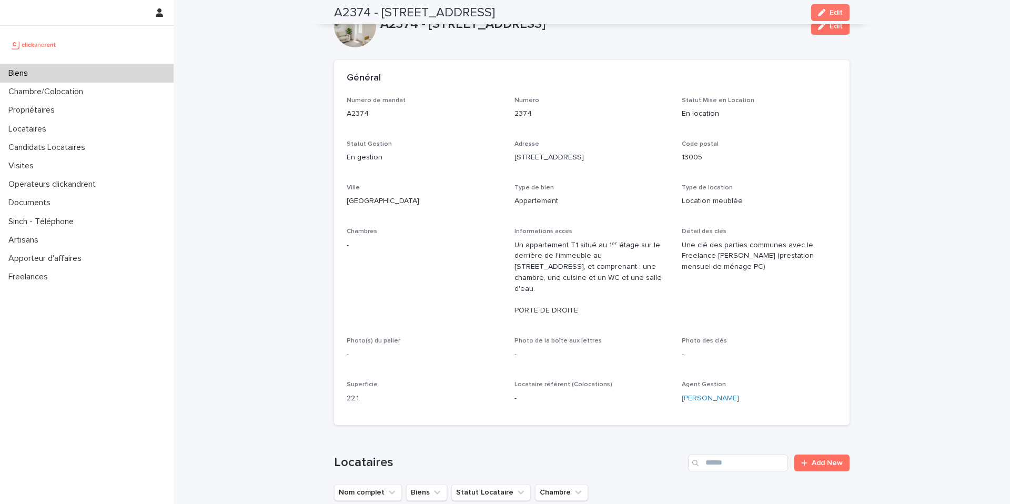
scroll to position [0, 0]
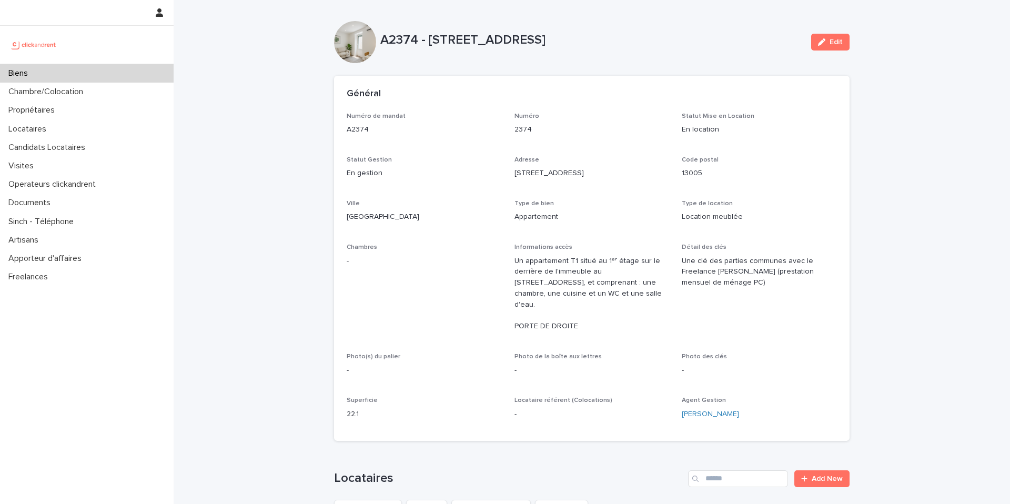
click at [475, 235] on div "Numéro de mandat A2374 Numéro 2374 Statut Mise en Location En location Statut G…" at bounding box center [592, 271] width 490 height 316
